Goal: Task Accomplishment & Management: Manage account settings

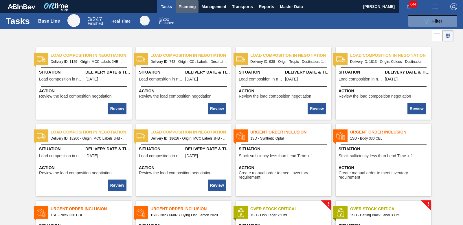
click at [186, 10] on span "Planning" at bounding box center [186, 6] width 17 height 7
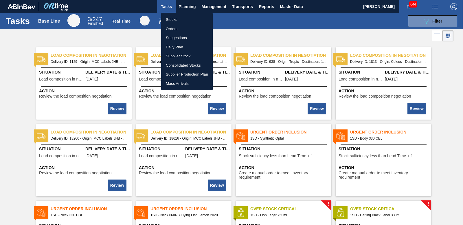
click at [176, 20] on li "Stocks" at bounding box center [186, 19] width 51 height 9
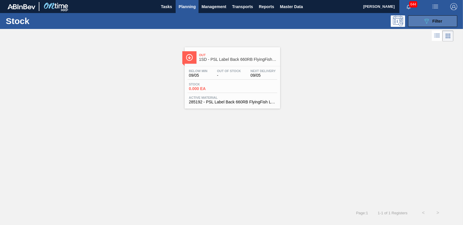
click at [440, 25] on button "089F7B8B-B2A5-4AFE-B5C0-19BA573D28AC Filter" at bounding box center [432, 21] width 49 height 12
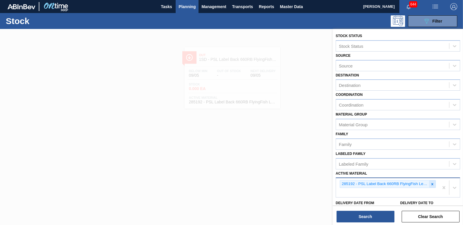
click at [431, 182] on icon at bounding box center [432, 184] width 4 height 4
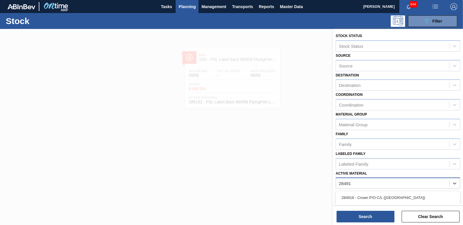
type Material "284918"
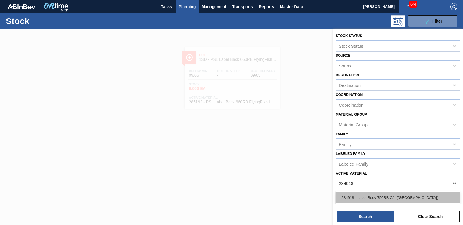
click at [367, 194] on div "284918 - Label Body 750RB C/L ([GEOGRAPHIC_DATA])" at bounding box center [397, 197] width 124 height 11
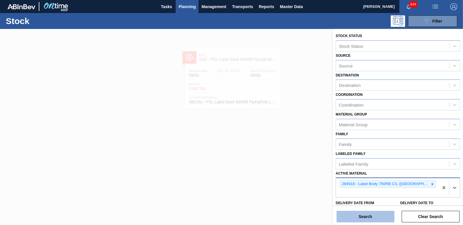
click at [366, 215] on button "Search" at bounding box center [365, 216] width 58 height 12
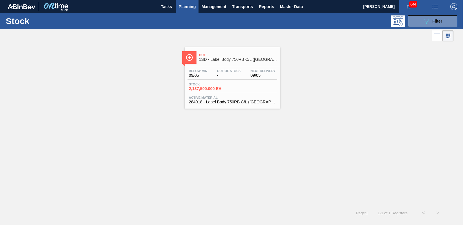
click at [205, 89] on span "2,137,500.000 EA" at bounding box center [209, 88] width 40 height 4
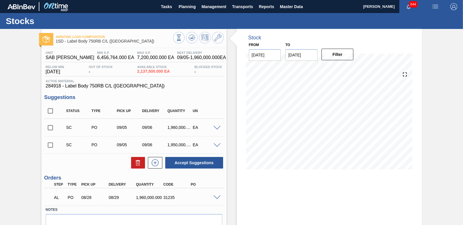
click at [51, 128] on input "checkbox" at bounding box center [50, 127] width 12 height 12
click at [48, 126] on input "checkbox" at bounding box center [50, 127] width 12 height 12
checkbox input "false"
click at [194, 41] on button at bounding box center [192, 38] width 12 height 12
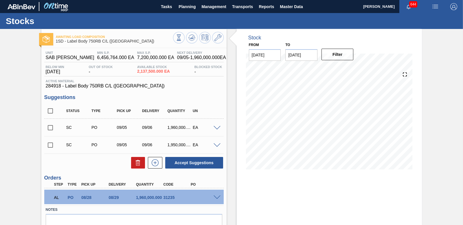
click at [50, 126] on input "checkbox" at bounding box center [50, 127] width 12 height 12
click at [189, 162] on button "Accept Suggestions" at bounding box center [194, 163] width 58 height 12
checkbox input "false"
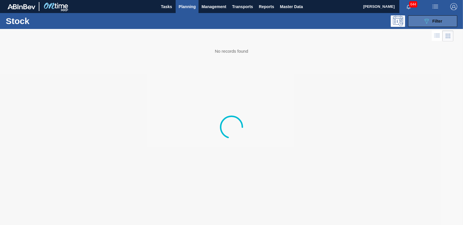
click at [413, 20] on button "089F7B8B-B2A5-4AFE-B5C0-19BA573D28AC Filter" at bounding box center [432, 21] width 49 height 12
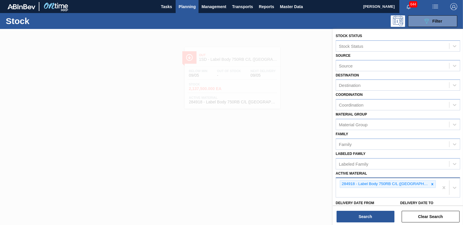
drag, startPoint x: 424, startPoint y: 183, endPoint x: 414, endPoint y: 182, distance: 9.3
click at [430, 183] on icon at bounding box center [432, 184] width 4 height 4
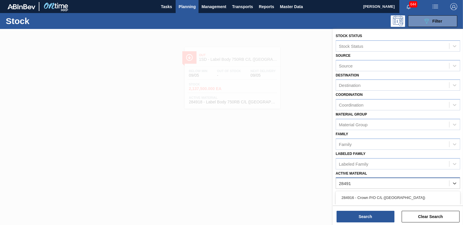
type Material "284917"
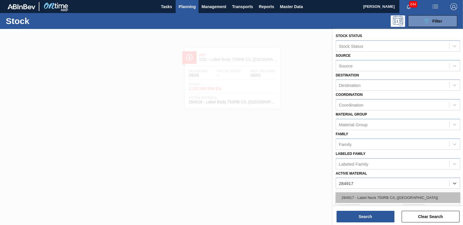
click at [401, 197] on div "284917 - Label Neck 750RB C/L ([GEOGRAPHIC_DATA])" at bounding box center [397, 197] width 124 height 11
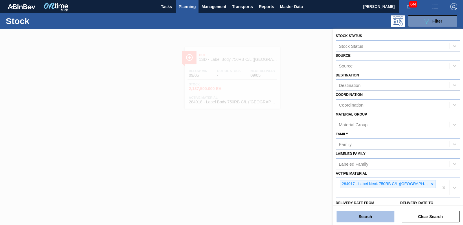
click at [372, 211] on button "Search" at bounding box center [365, 216] width 58 height 12
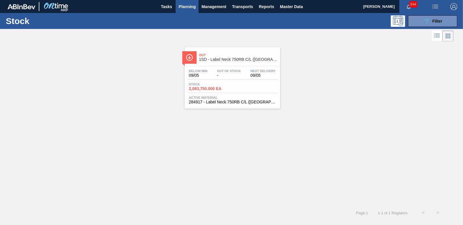
click at [210, 90] on span "2,083,750.000 EA" at bounding box center [209, 88] width 40 height 4
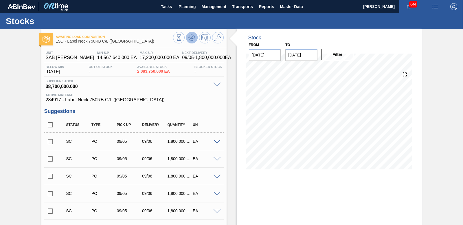
click at [194, 39] on icon at bounding box center [191, 39] width 6 height 3
click at [51, 142] on input "checkbox" at bounding box center [50, 141] width 12 height 12
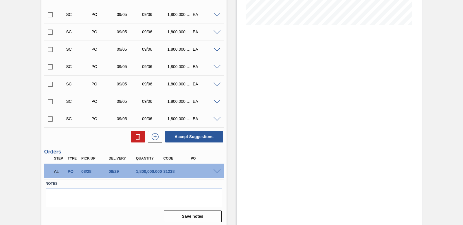
scroll to position [146, 0]
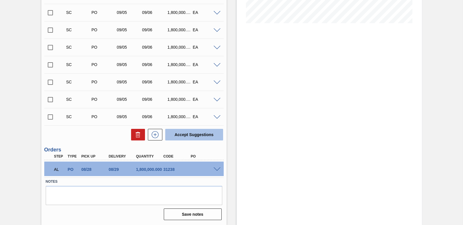
click at [188, 138] on button "Accept Suggestions" at bounding box center [194, 135] width 58 height 12
checkbox input "false"
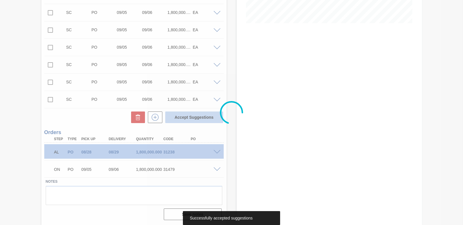
scroll to position [129, 0]
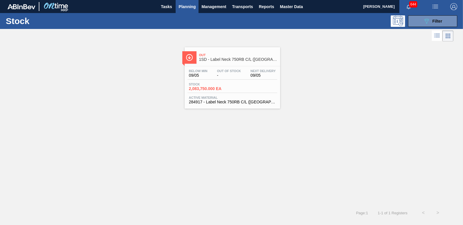
click at [452, 27] on div "Stock 089F7B8B-B2A5-4AFE-B5C0-19BA573D28AC Filter" at bounding box center [231, 21] width 463 height 16
click at [450, 24] on button "089F7B8B-B2A5-4AFE-B5C0-19BA573D28AC Filter" at bounding box center [432, 21] width 49 height 12
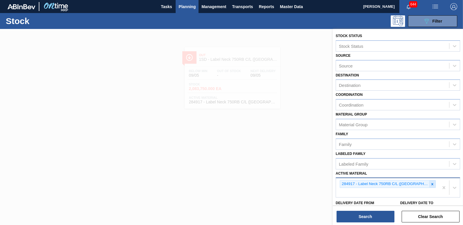
click at [430, 182] on icon at bounding box center [432, 184] width 4 height 4
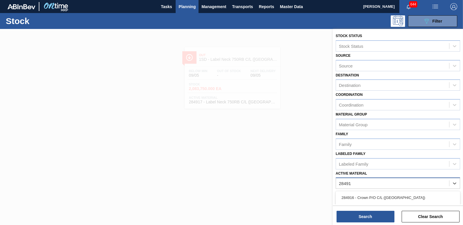
type Material "284919"
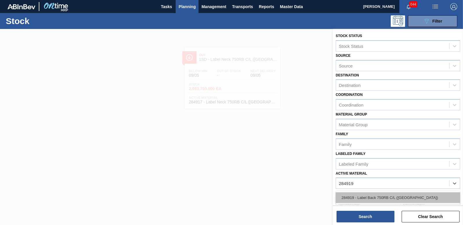
click at [368, 193] on div "284919 - Label Back 750RB C/L ([GEOGRAPHIC_DATA])" at bounding box center [397, 197] width 124 height 11
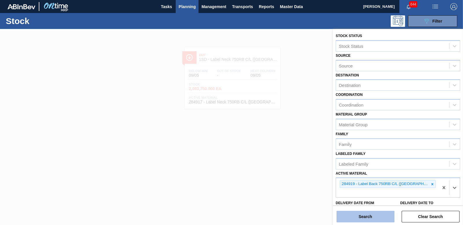
click at [368, 212] on button "Search" at bounding box center [365, 216] width 58 height 12
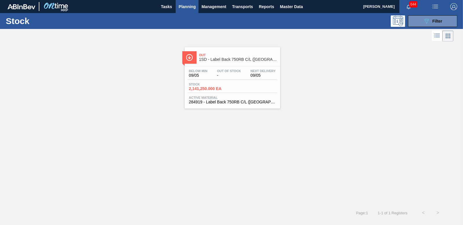
click at [208, 88] on span "2,141,250.000 EA" at bounding box center [209, 88] width 40 height 4
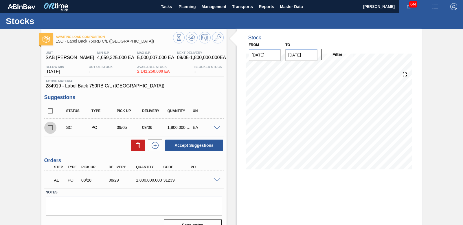
click at [48, 126] on input "checkbox" at bounding box center [50, 127] width 12 height 12
click at [199, 145] on button "Accept Suggestions" at bounding box center [194, 145] width 58 height 12
checkbox input "false"
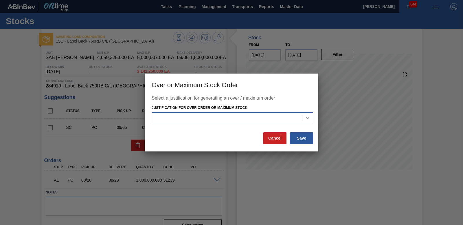
click at [306, 117] on icon at bounding box center [307, 118] width 3 height 2
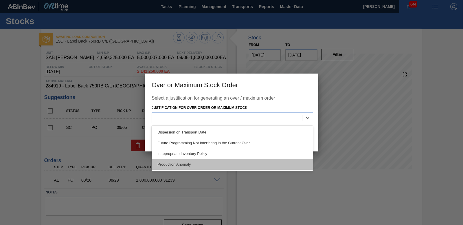
click at [210, 160] on div "Production Anomaly" at bounding box center [231, 164] width 161 height 11
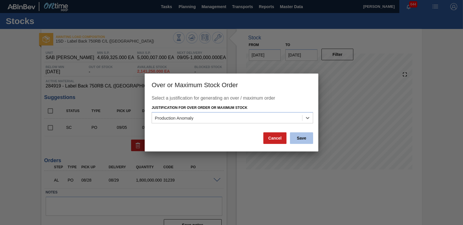
click at [301, 141] on button "Save" at bounding box center [301, 138] width 23 height 12
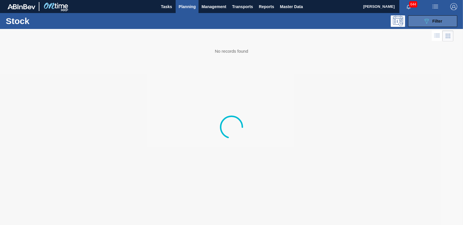
click at [422, 25] on button "089F7B8B-B2A5-4AFE-B5C0-19BA573D28AC Filter" at bounding box center [432, 21] width 49 height 12
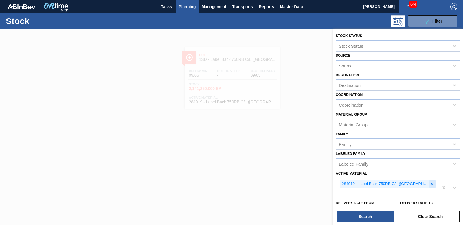
click at [429, 186] on div at bounding box center [432, 183] width 6 height 7
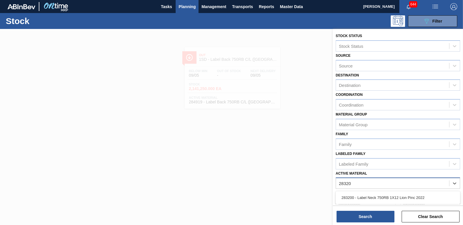
type Material "283200"
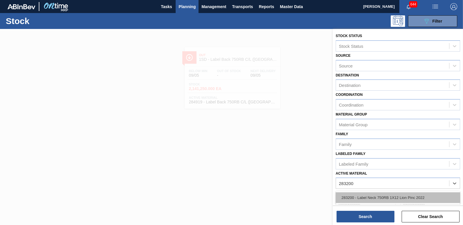
click at [382, 195] on div "283200 - Label Neck 750RB 1X12 Lion Pinc 2022" at bounding box center [397, 197] width 124 height 11
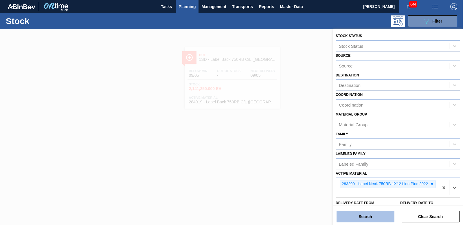
click at [382, 213] on button "Search" at bounding box center [365, 216] width 58 height 12
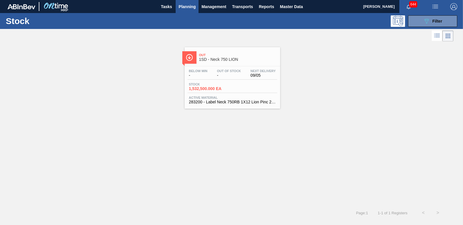
click at [218, 90] on span "1,532,500.000 EA" at bounding box center [209, 88] width 40 height 4
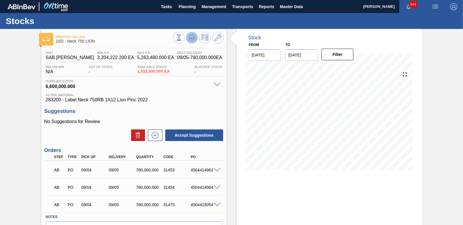
click at [190, 42] on button at bounding box center [192, 38] width 12 height 12
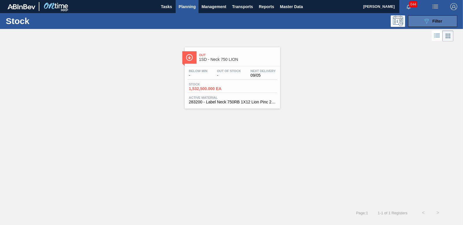
click at [423, 22] on icon "089F7B8B-B2A5-4AFE-B5C0-19BA573D28AC" at bounding box center [426, 21] width 7 height 7
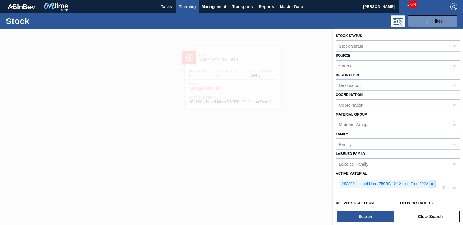
click at [431, 186] on div at bounding box center [431, 183] width 6 height 7
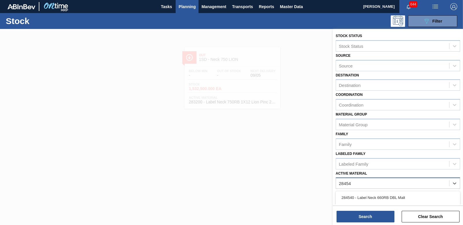
type Material "284541"
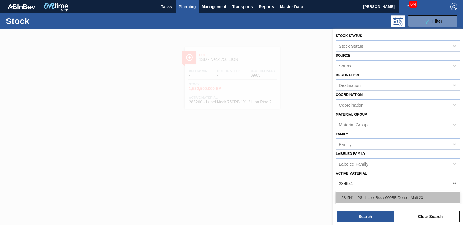
click at [418, 202] on div "284541 - PSL Label Body 660RB Double Malt 23" at bounding box center [397, 197] width 124 height 11
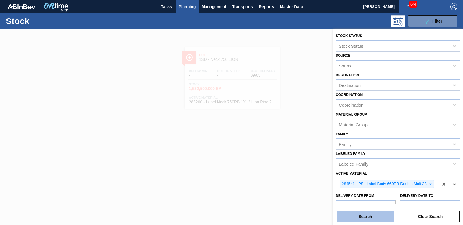
click at [370, 220] on button "Search" at bounding box center [365, 216] width 58 height 12
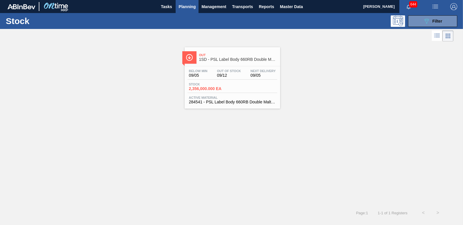
click at [195, 90] on span "2,356,000.000 EA" at bounding box center [209, 88] width 40 height 4
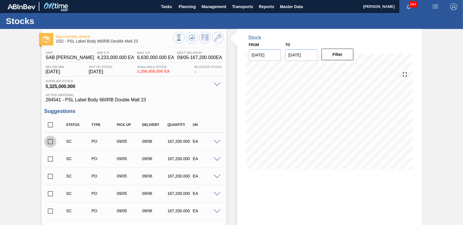
click at [52, 142] on input "checkbox" at bounding box center [50, 141] width 12 height 12
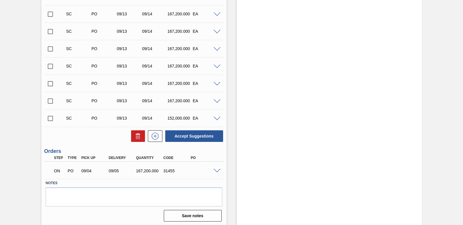
scroll to position [840, 0]
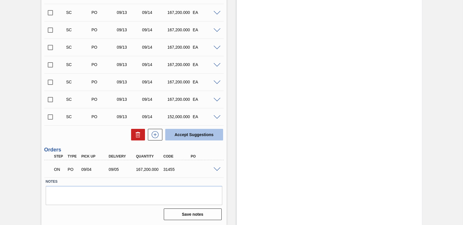
click at [196, 136] on button "Accept Suggestions" at bounding box center [194, 135] width 58 height 12
checkbox input "false"
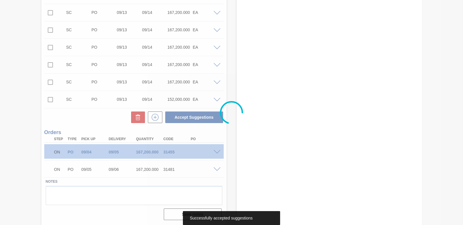
scroll to position [823, 0]
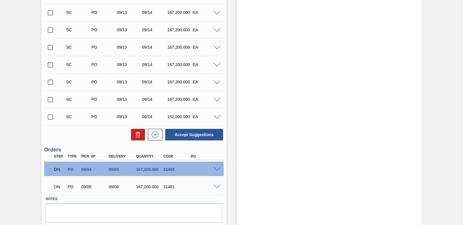
click at [215, 185] on span at bounding box center [216, 186] width 7 height 4
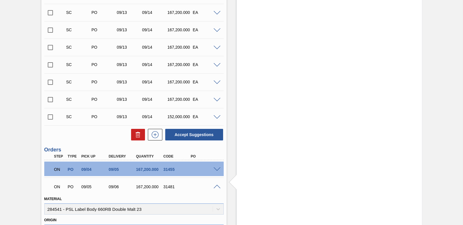
click at [214, 184] on span at bounding box center [216, 186] width 7 height 4
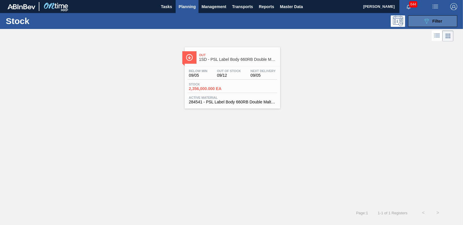
click at [430, 23] on div "089F7B8B-B2A5-4AFE-B5C0-19BA573D28AC Filter" at bounding box center [432, 21] width 19 height 7
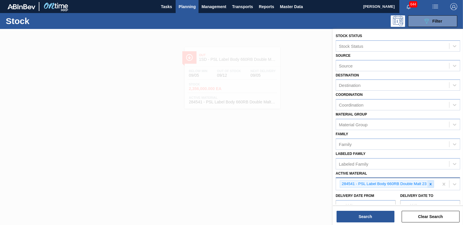
click at [432, 184] on icon at bounding box center [430, 184] width 4 height 4
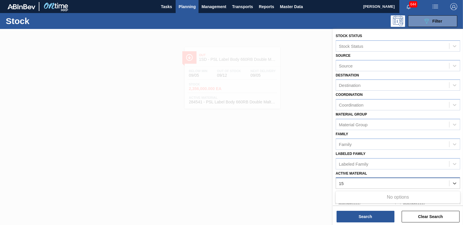
type Material "1"
type Material "285191"
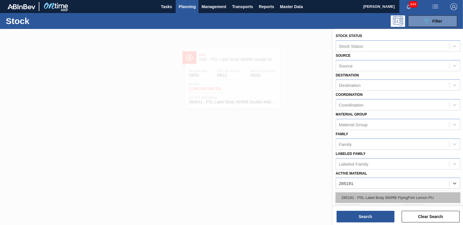
click at [422, 196] on div "285191 - PSL Label Body 660RB FlyingFish Lemon PU" at bounding box center [397, 197] width 124 height 11
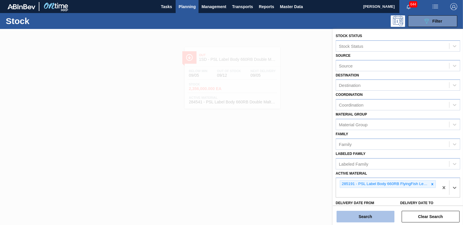
click at [378, 212] on button "Search" at bounding box center [365, 216] width 58 height 12
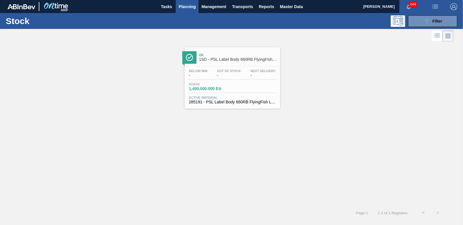
click at [212, 87] on span "1,400,000.000 EA" at bounding box center [209, 88] width 40 height 4
click at [424, 24] on icon "089F7B8B-B2A5-4AFE-B5C0-19BA573D28AC" at bounding box center [426, 21] width 7 height 7
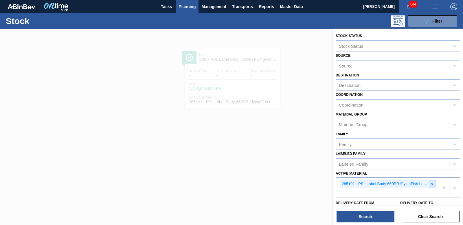
click at [430, 184] on icon at bounding box center [432, 184] width 4 height 4
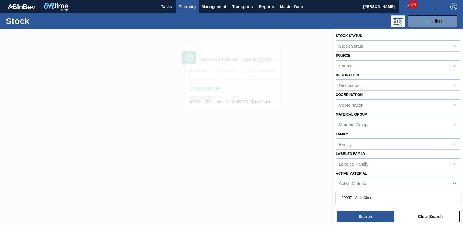
click at [366, 184] on div "Active Material" at bounding box center [353, 183] width 28 height 5
type Material "283652"
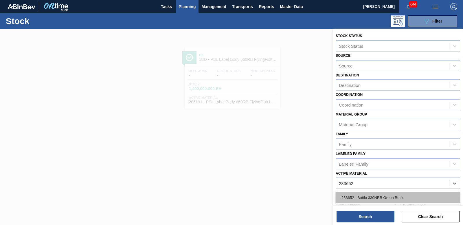
click at [361, 195] on div "283652 - Bottle 330NRB Green Bottle" at bounding box center [397, 197] width 124 height 11
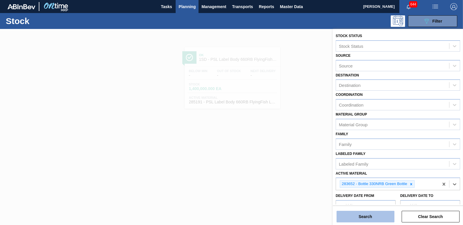
click at [367, 212] on button "Search" at bounding box center [365, 216] width 58 height 12
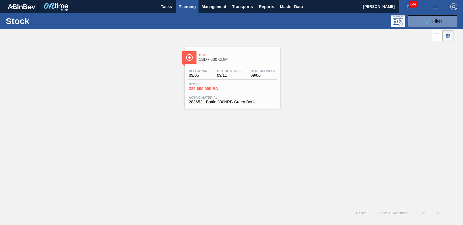
click at [204, 88] on span "222,600.000 EA" at bounding box center [209, 88] width 40 height 4
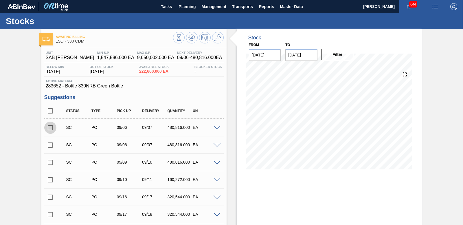
click at [52, 130] on input "checkbox" at bounding box center [50, 127] width 12 height 12
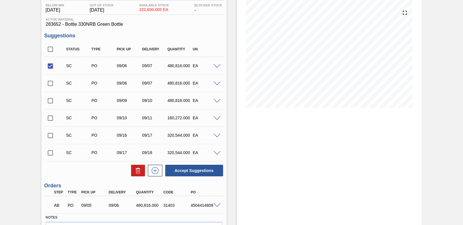
scroll to position [97, 0]
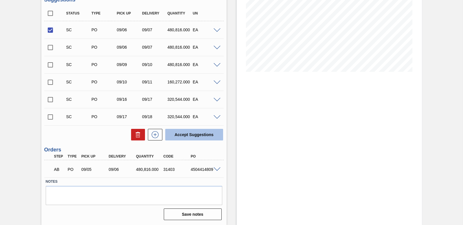
click at [185, 138] on button "Accept Suggestions" at bounding box center [194, 135] width 58 height 12
checkbox input "false"
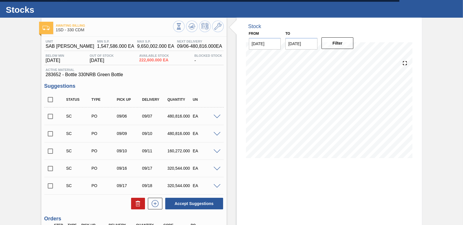
scroll to position [0, 0]
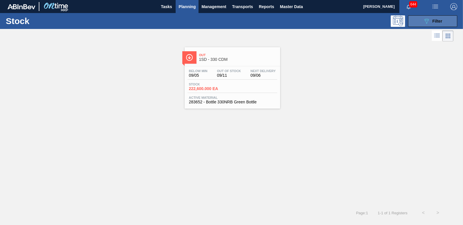
click at [437, 22] on span "Filter" at bounding box center [437, 21] width 10 height 5
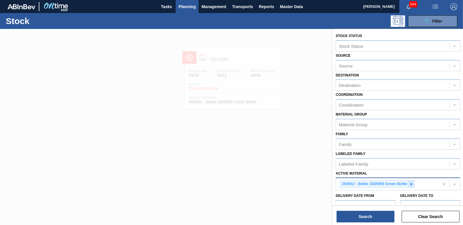
click at [410, 185] on icon at bounding box center [411, 184] width 4 height 4
type Material "285013"
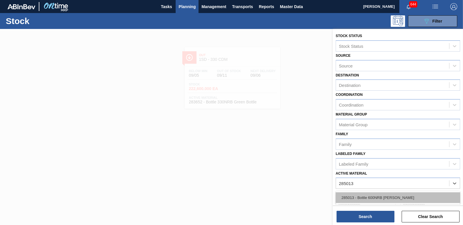
click at [380, 199] on div "285013 - Bottle 600NRB [PERSON_NAME]" at bounding box center [397, 197] width 124 height 11
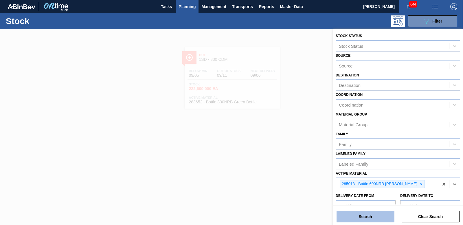
click at [374, 217] on button "Search" at bounding box center [365, 216] width 58 height 12
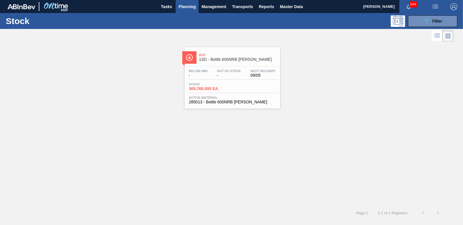
click at [213, 89] on span "305,768.000 EA" at bounding box center [209, 88] width 40 height 4
click at [426, 21] on icon "089F7B8B-B2A5-4AFE-B5C0-19BA573D28AC" at bounding box center [426, 21] width 7 height 7
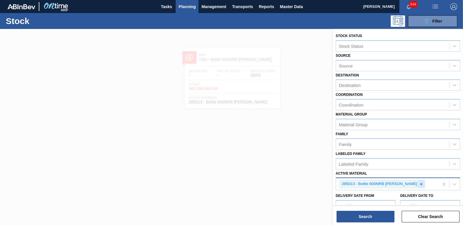
click at [420, 183] on icon at bounding box center [421, 184] width 2 height 2
type Material "283366"
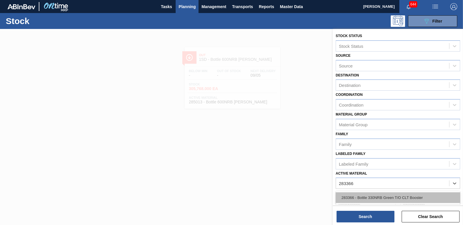
click at [382, 201] on div "283366 - Bottle 330NRB Green T/O CLT Booster" at bounding box center [397, 197] width 124 height 11
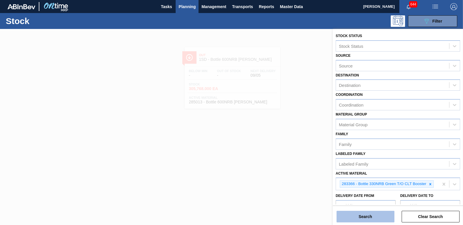
click at [369, 219] on button "Search" at bounding box center [365, 216] width 58 height 12
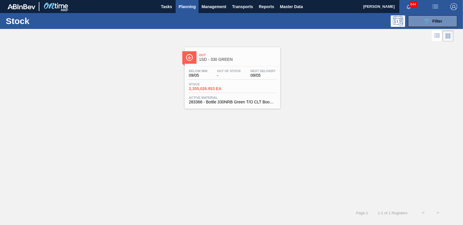
click at [209, 87] on span "2,355,026.953 EA" at bounding box center [209, 88] width 40 height 4
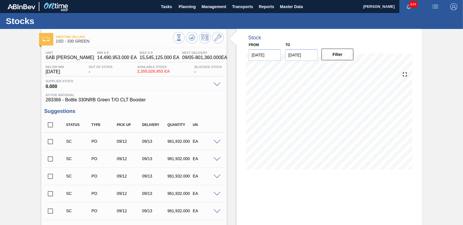
click at [49, 143] on input "checkbox" at bounding box center [50, 141] width 12 height 12
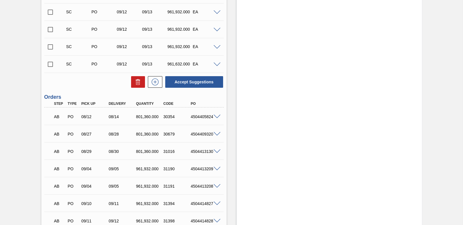
scroll to position [198, 0]
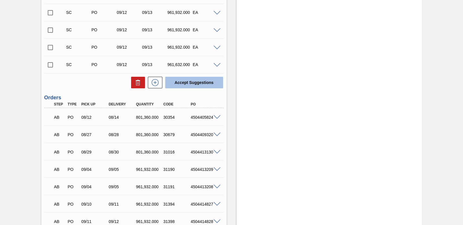
click at [185, 79] on button "Accept Suggestions" at bounding box center [194, 83] width 58 height 12
checkbox input "false"
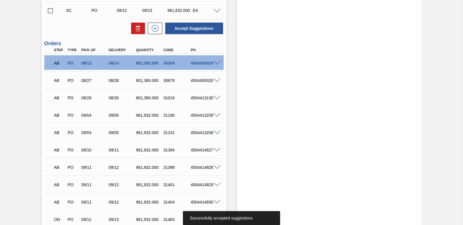
scroll to position [285, 0]
